Goal: Task Accomplishment & Management: Complete application form

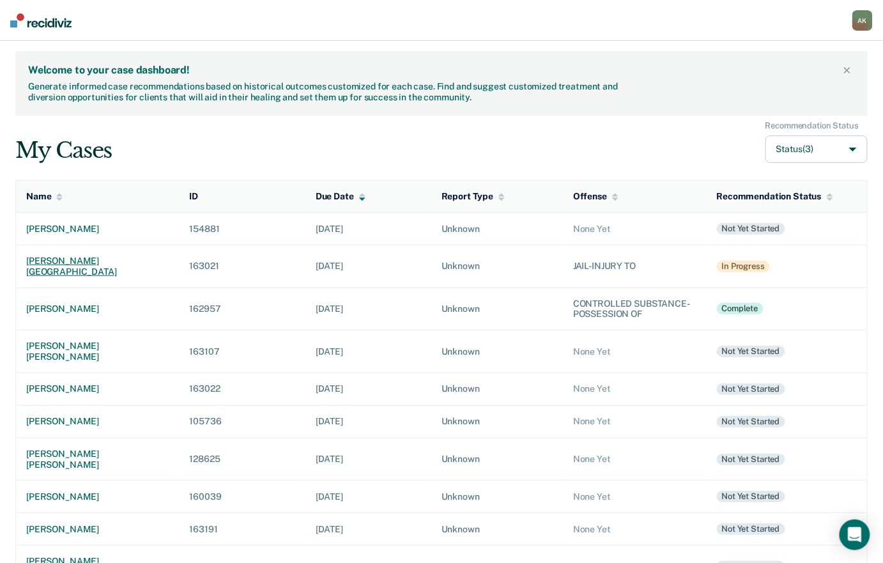
click at [80, 260] on div "[PERSON_NAME][GEOGRAPHIC_DATA]" at bounding box center [97, 267] width 143 height 22
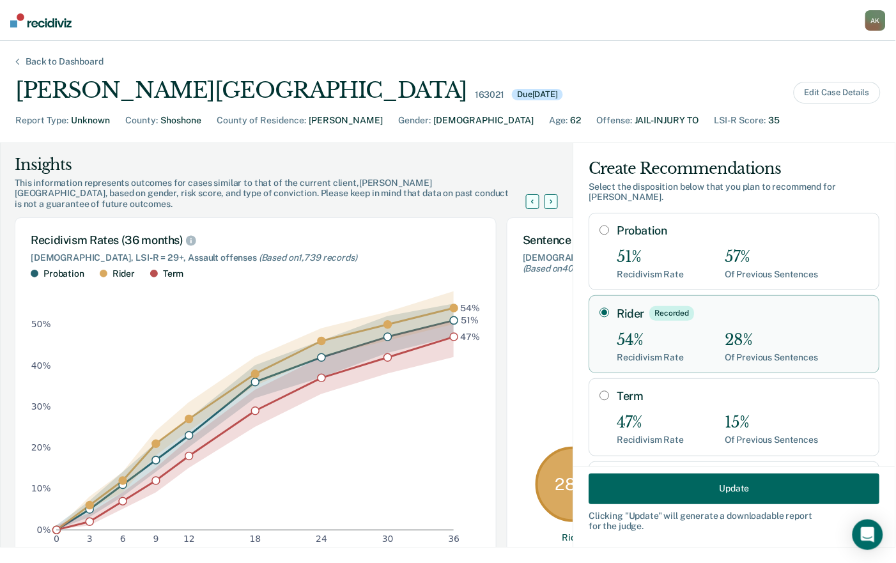
click at [690, 492] on button "Update" at bounding box center [734, 488] width 291 height 31
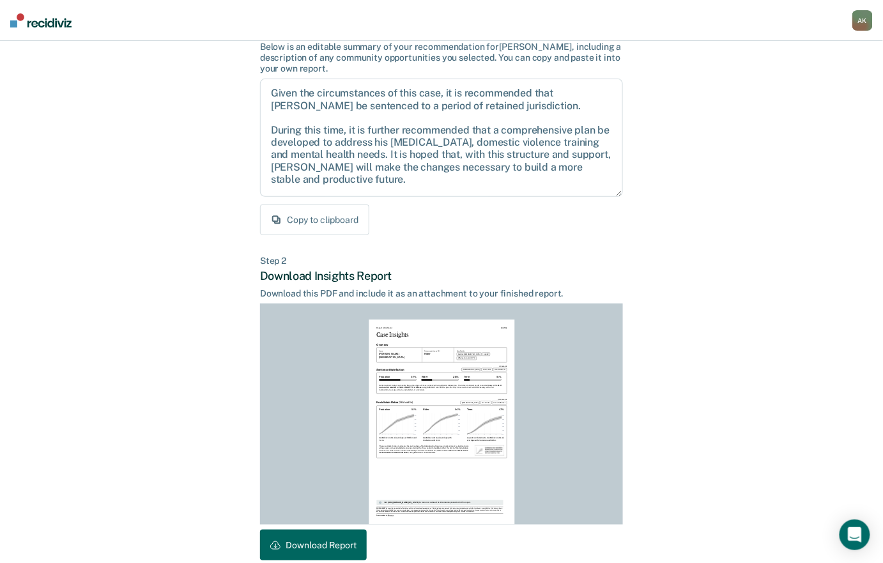
scroll to position [164, 0]
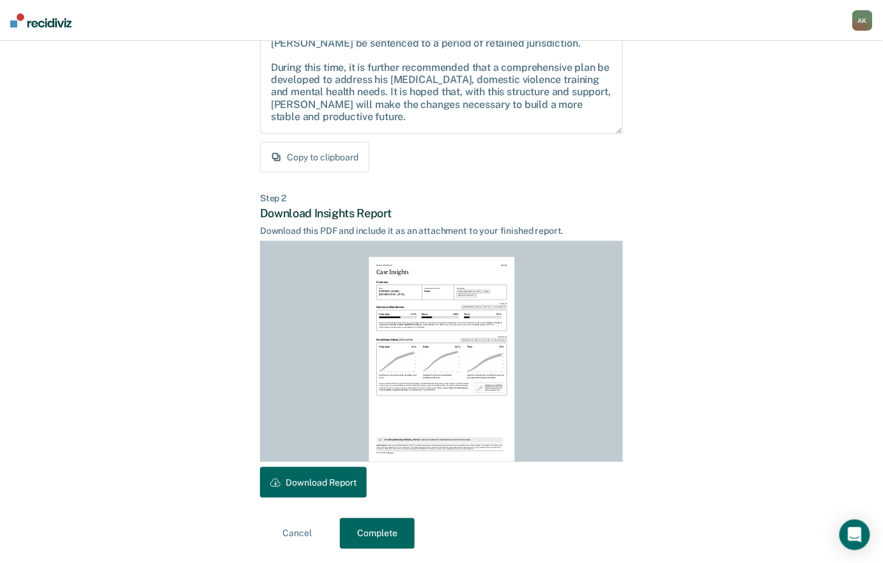
click at [324, 492] on button "Download Report" at bounding box center [313, 482] width 107 height 31
click at [731, 157] on div "Back to Case Make Recommendation & Download Report Step 1 Craft recommendation …" at bounding box center [441, 221] width 883 height 688
click at [386, 539] on button "Complete" at bounding box center [377, 533] width 75 height 31
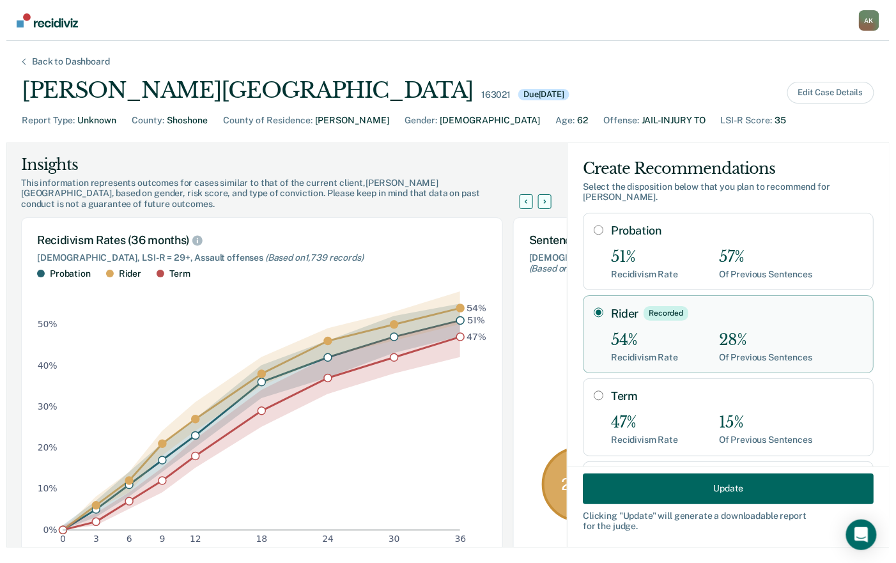
scroll to position [0, 0]
